Goal: Manage account settings

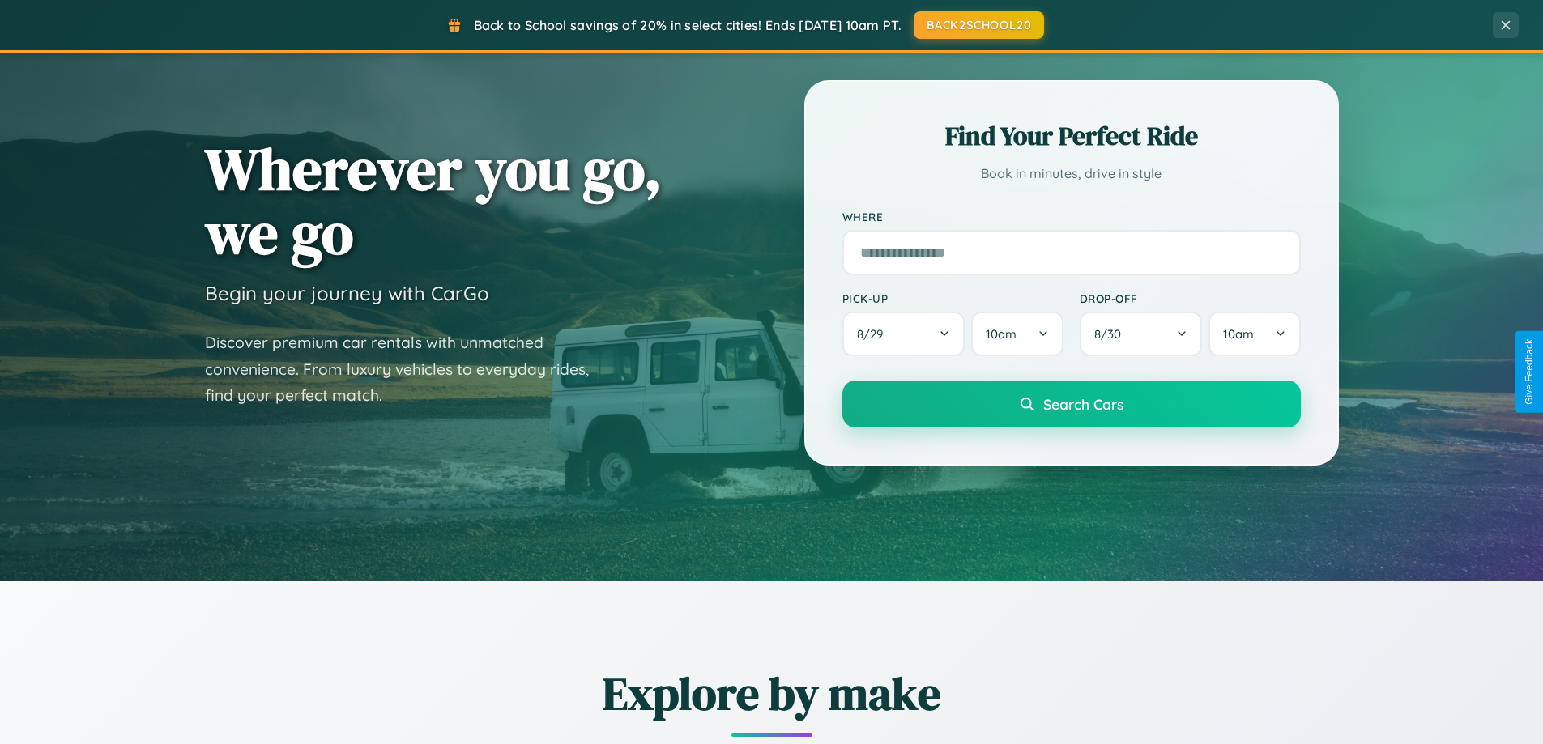
scroll to position [1115, 0]
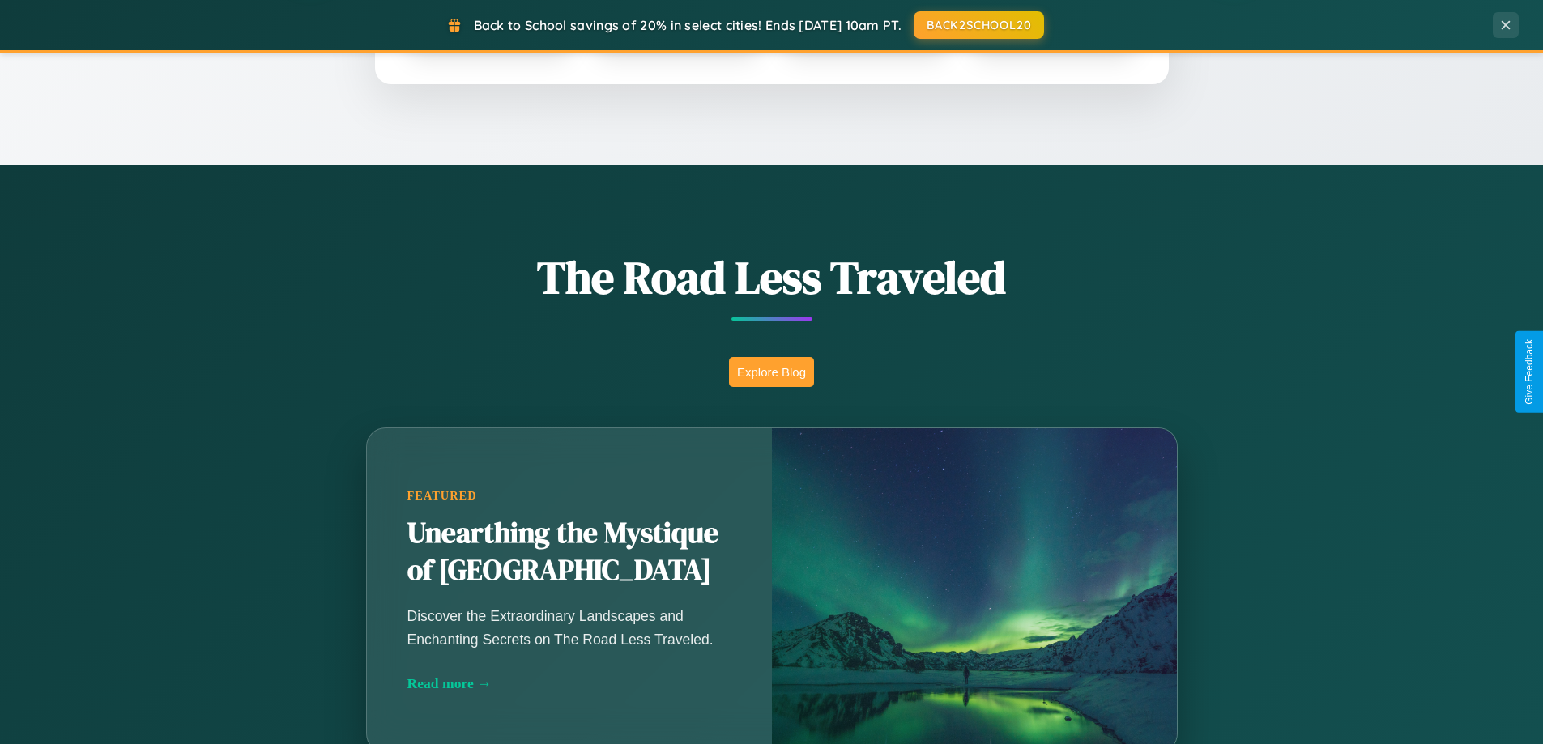
click at [771, 372] on button "Explore Blog" at bounding box center [771, 372] width 85 height 30
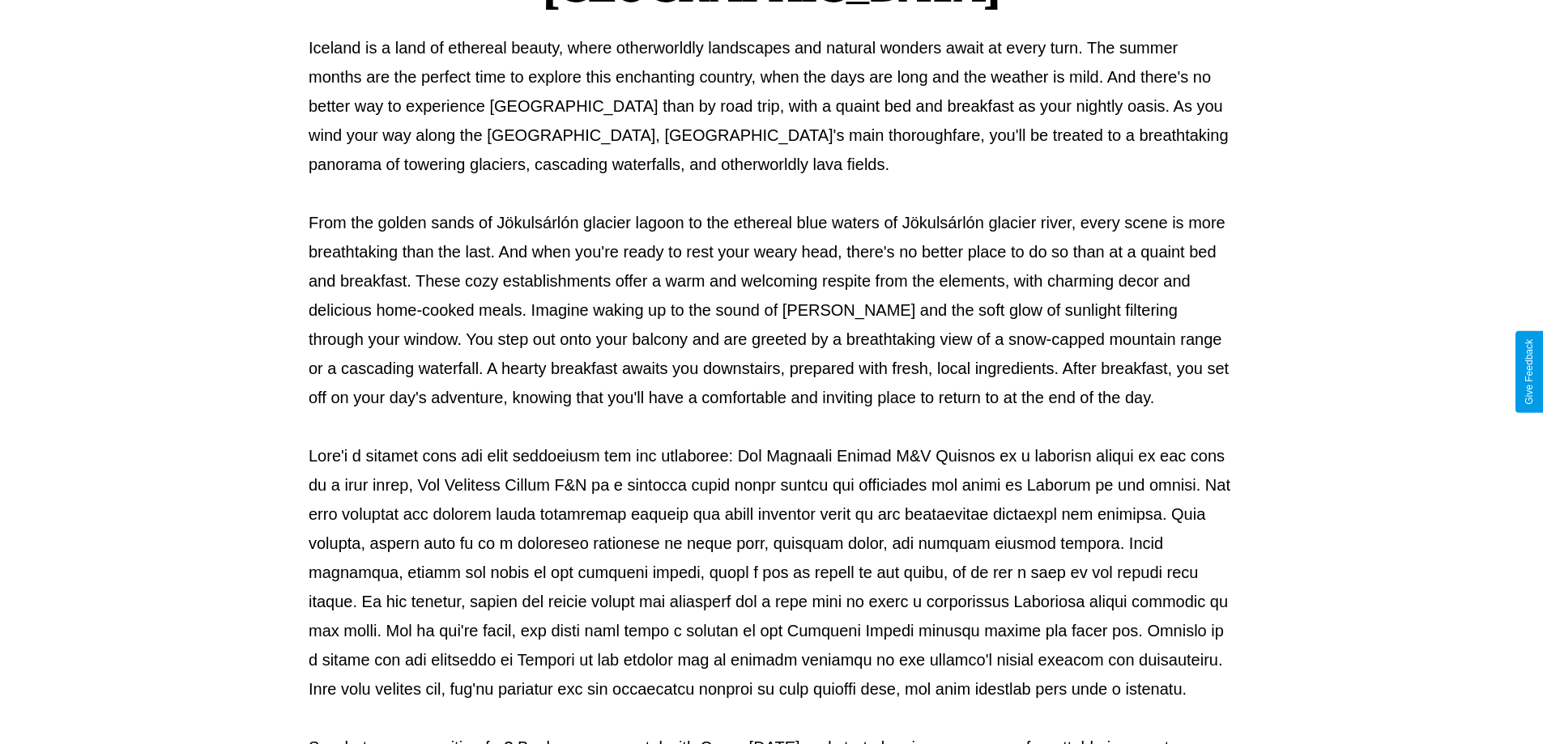
scroll to position [524, 0]
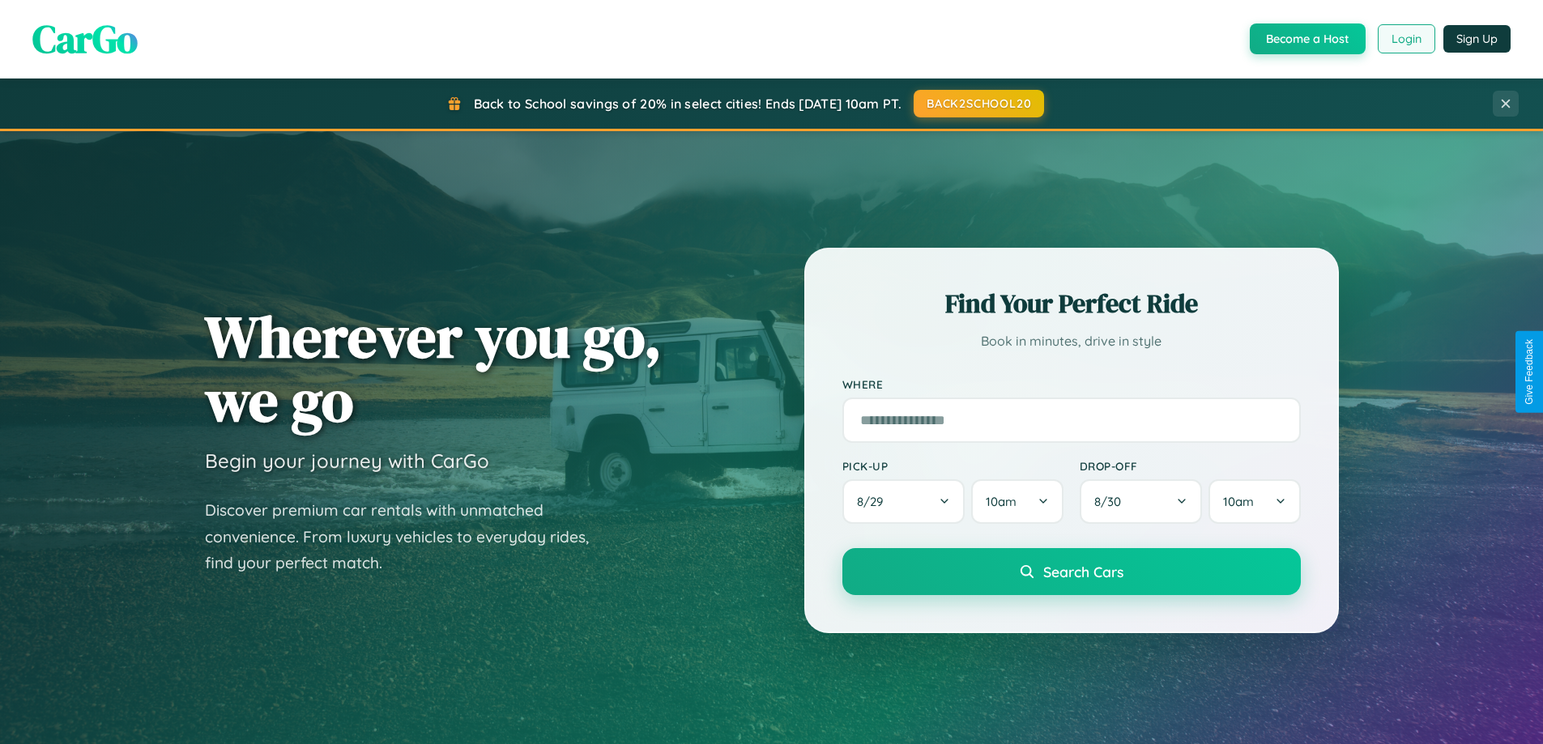
click at [1405, 39] on button "Login" at bounding box center [1407, 38] width 58 height 29
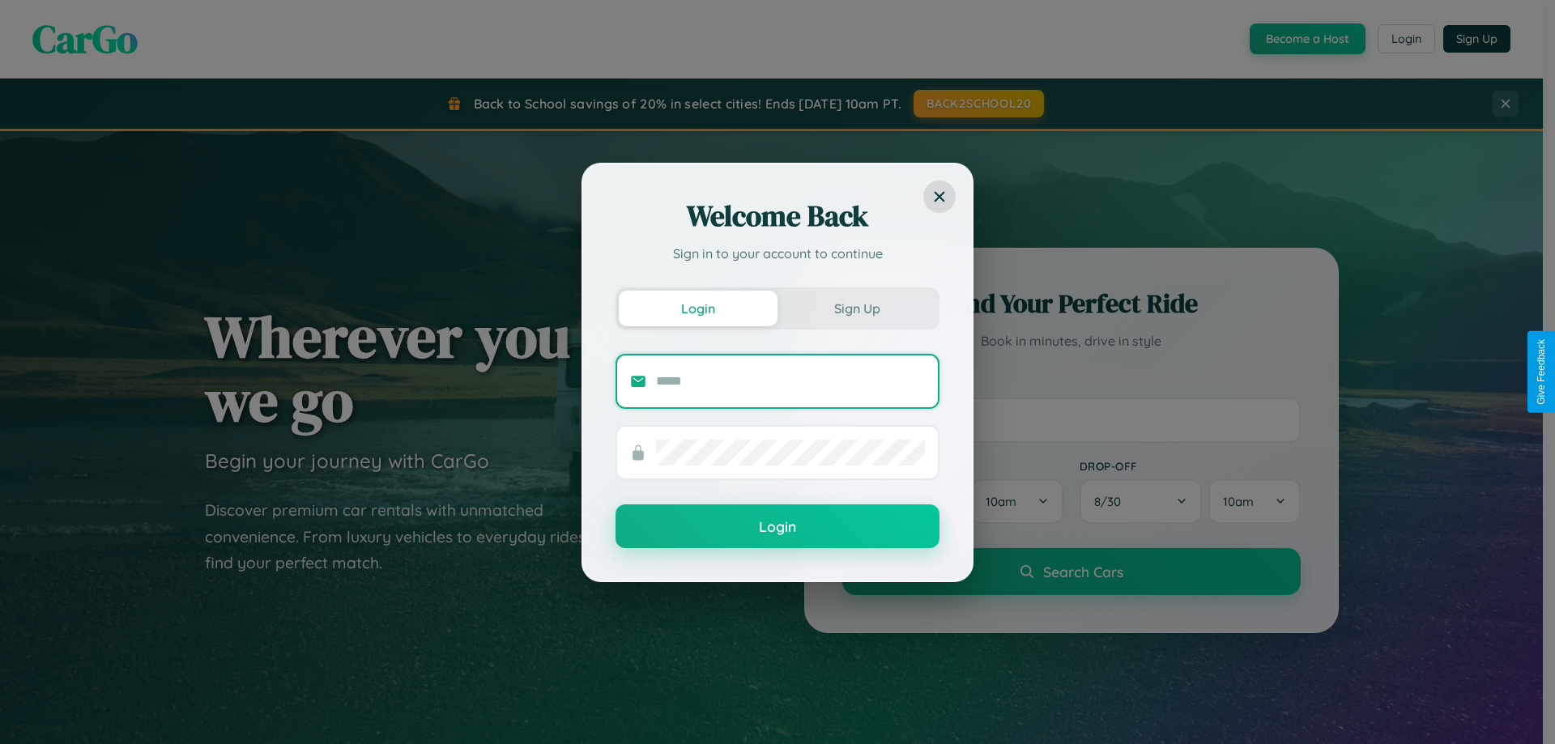
click at [791, 381] on input "text" at bounding box center [790, 382] width 269 height 26
type input "**********"
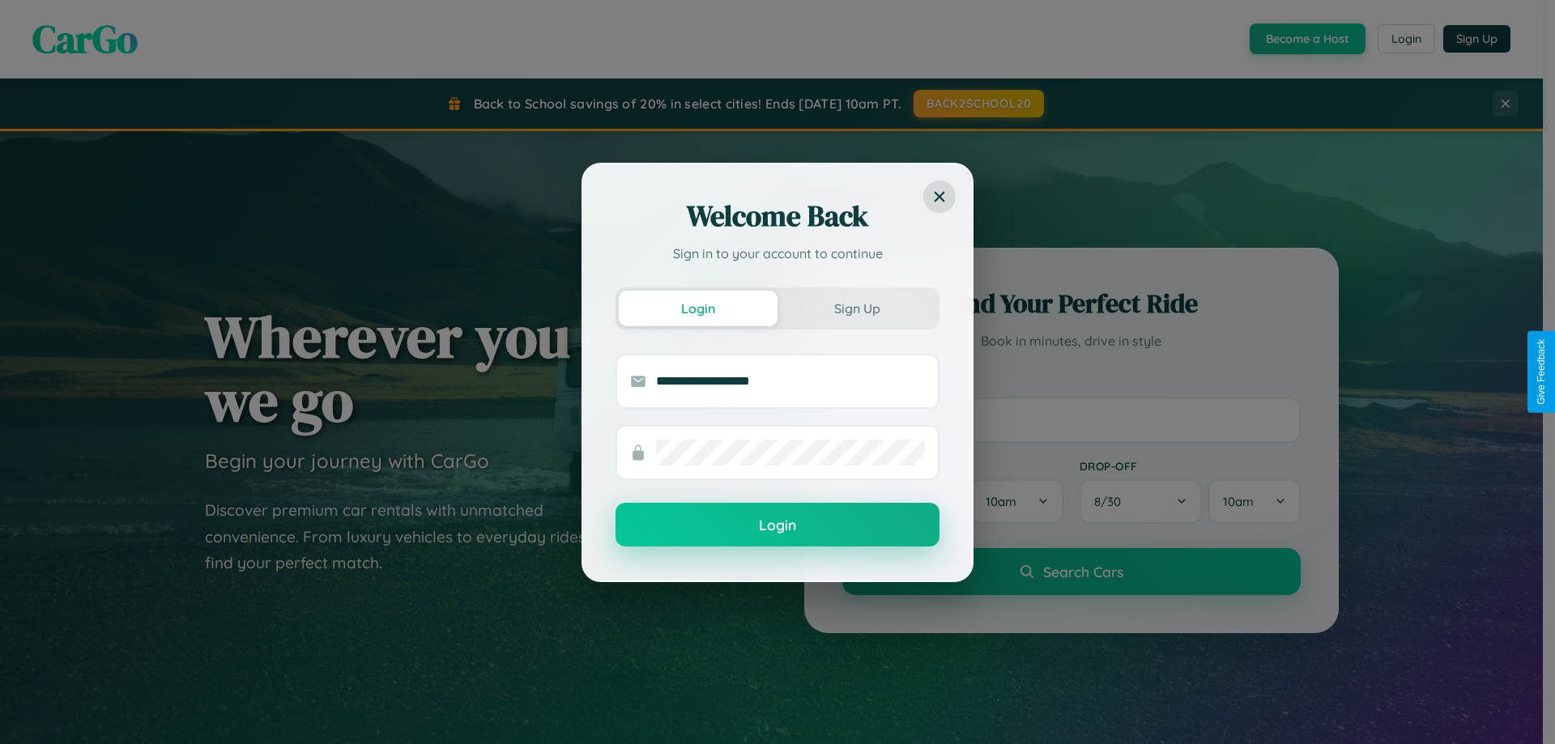
click at [778, 526] on button "Login" at bounding box center [778, 525] width 324 height 44
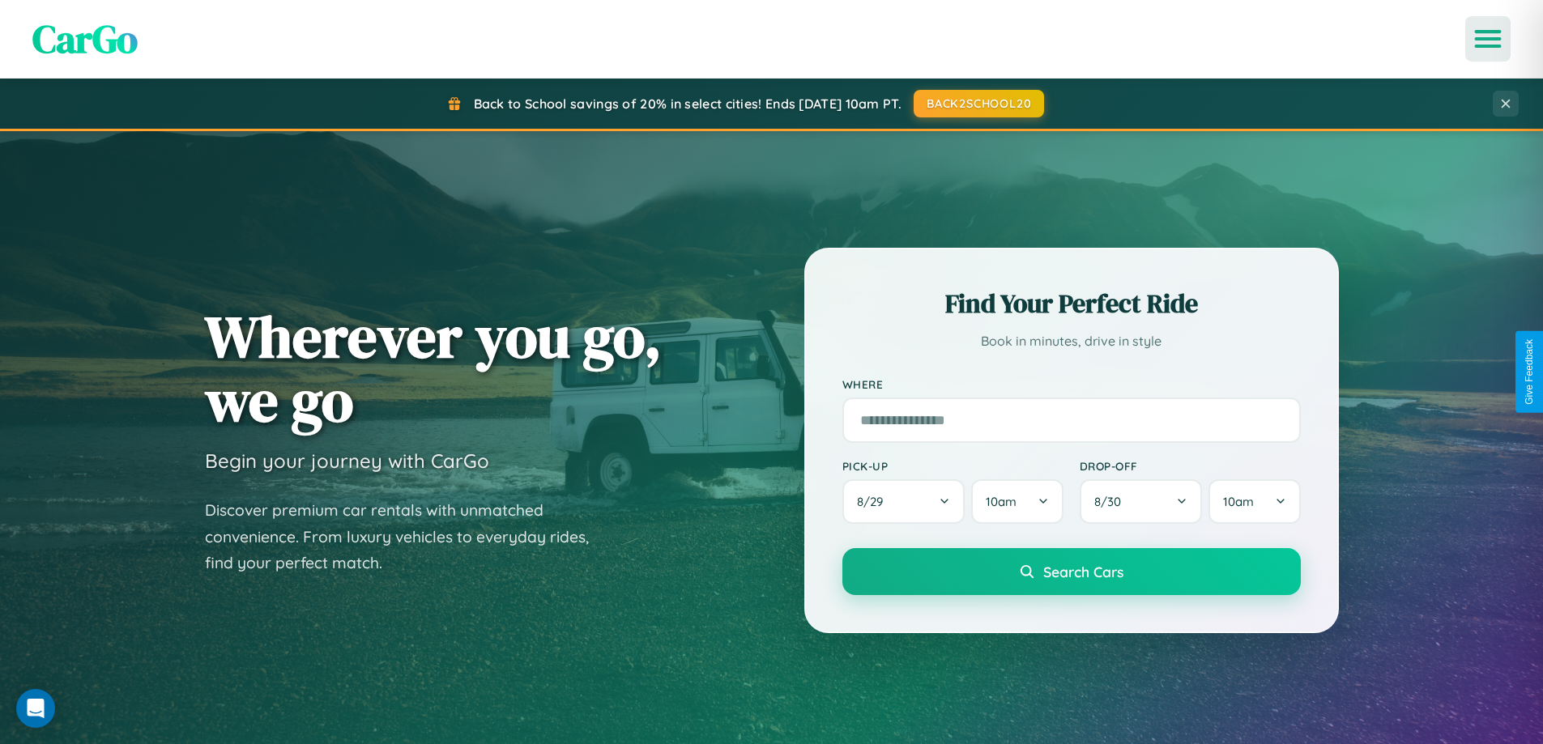
click at [1488, 39] on icon "Open menu" at bounding box center [1488, 39] width 23 height 15
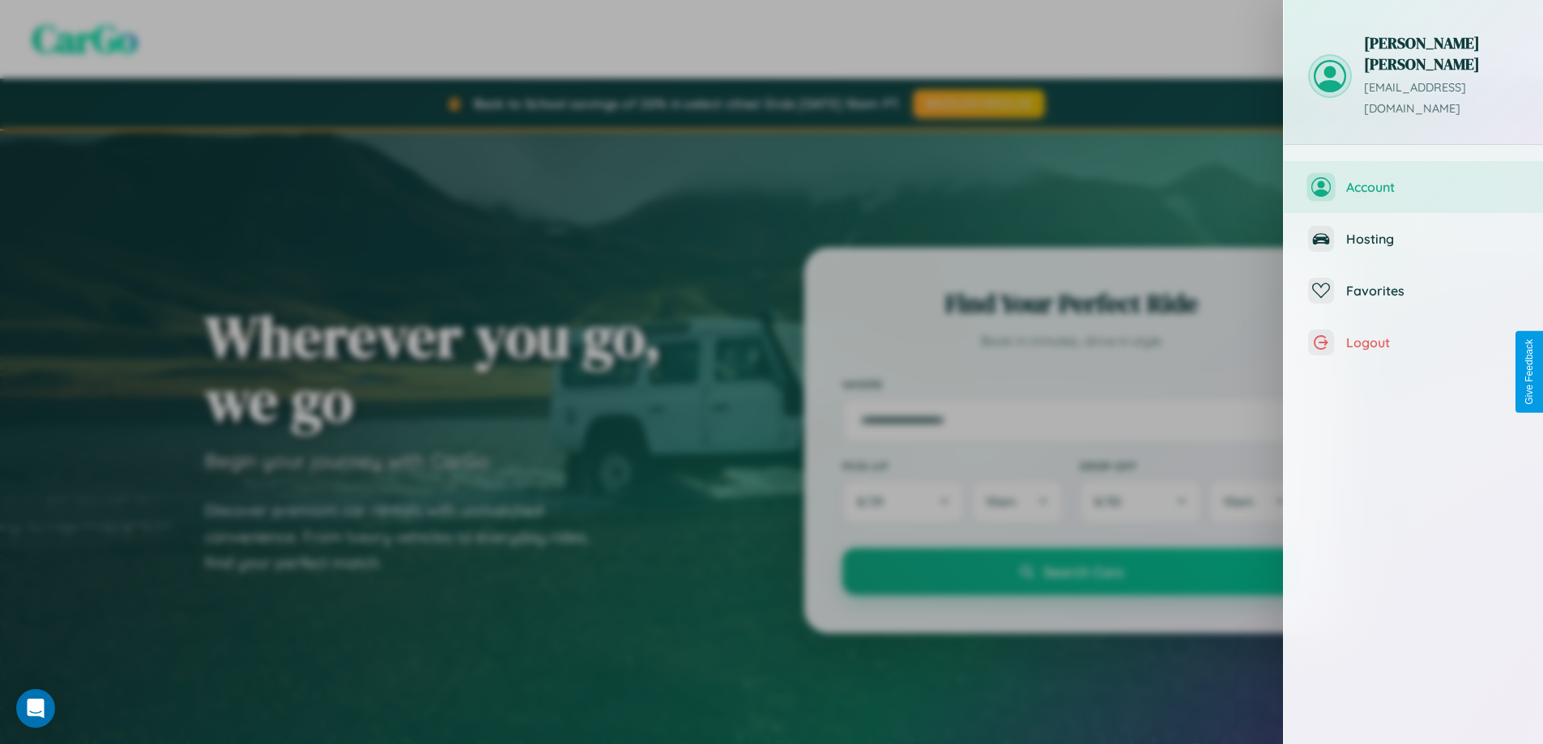
click at [1413, 179] on span "Account" at bounding box center [1432, 187] width 173 height 16
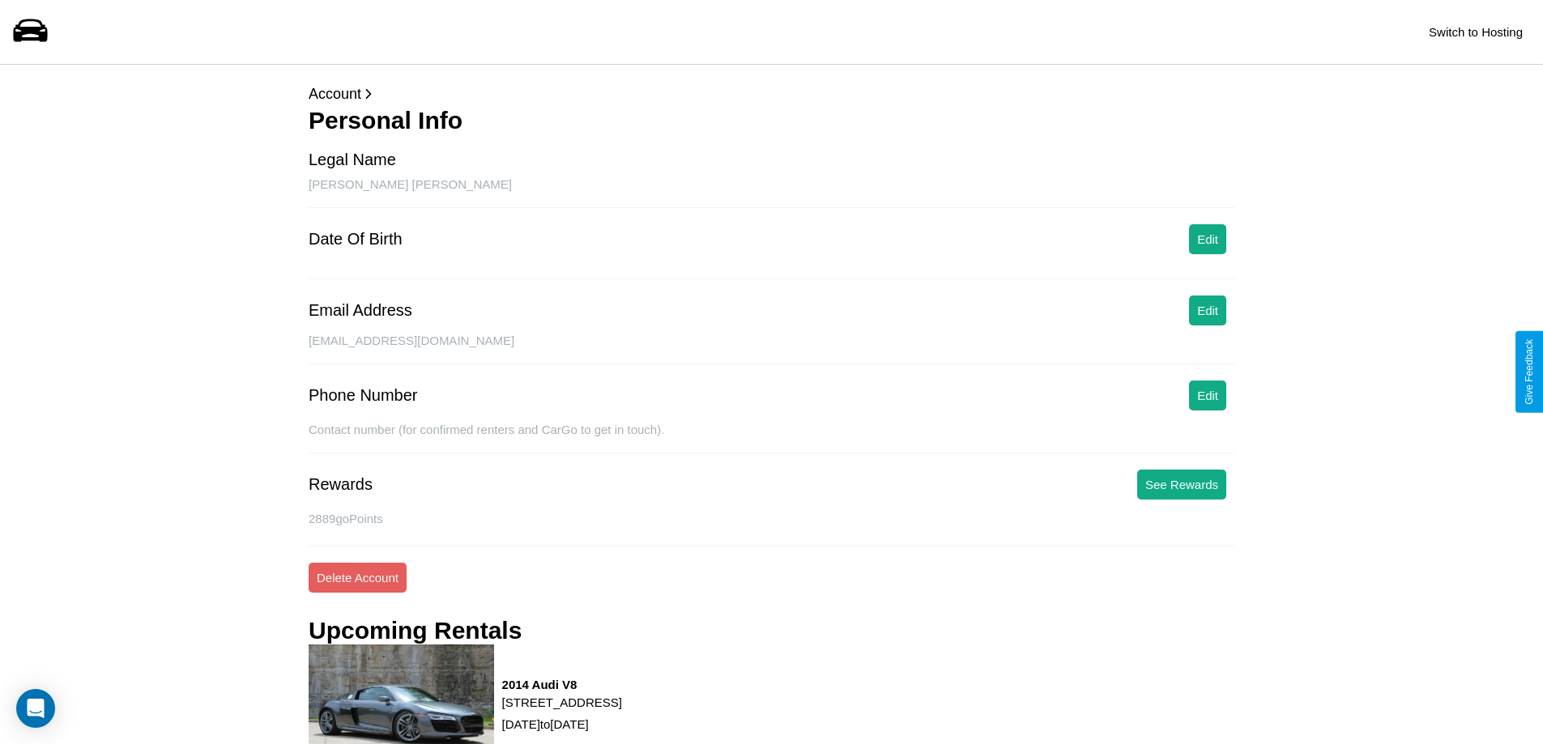
scroll to position [784, 0]
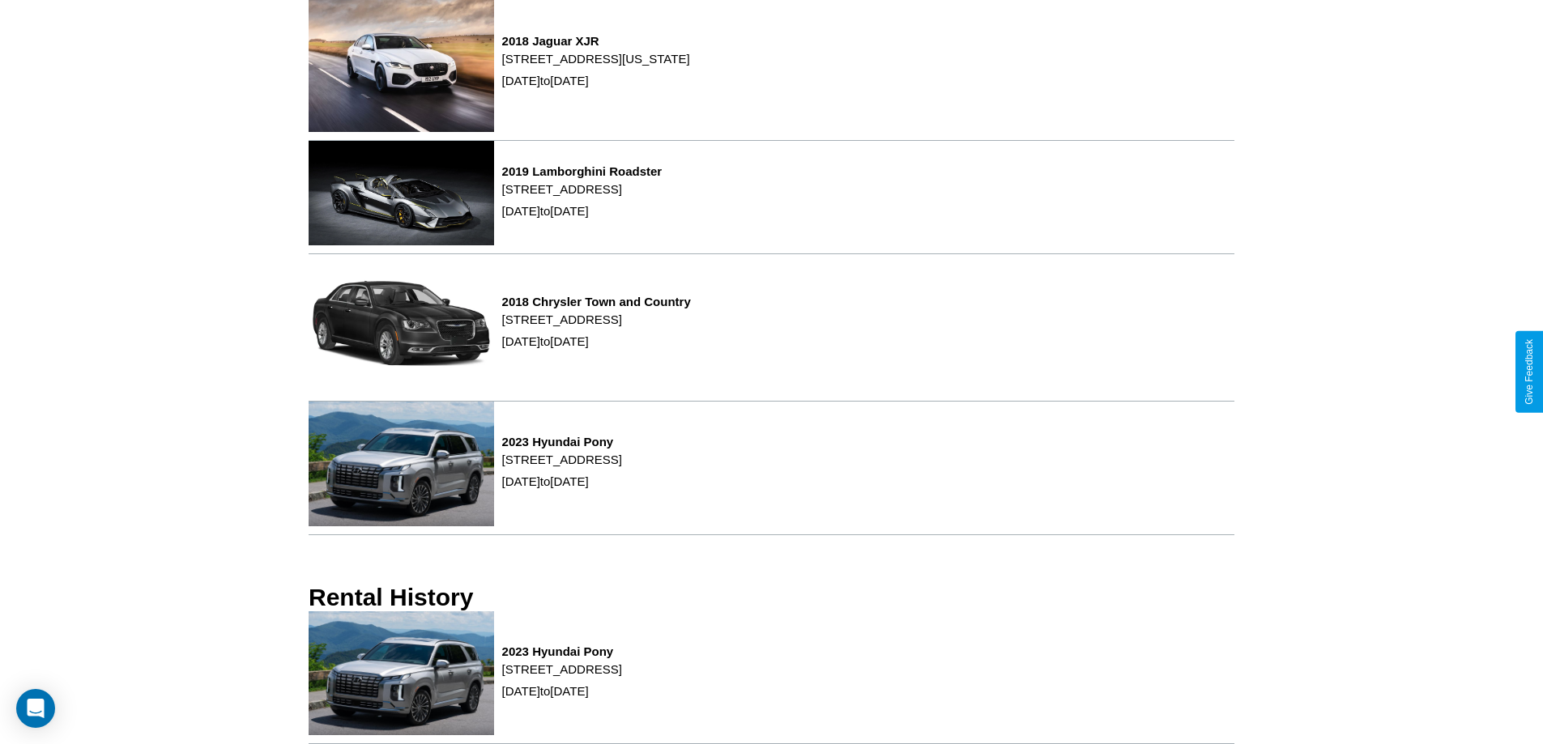
click at [771, 677] on div "2023 Hyundai Pony [STREET_ADDRESS] [DATE] to [DATE]" at bounding box center [772, 679] width 926 height 134
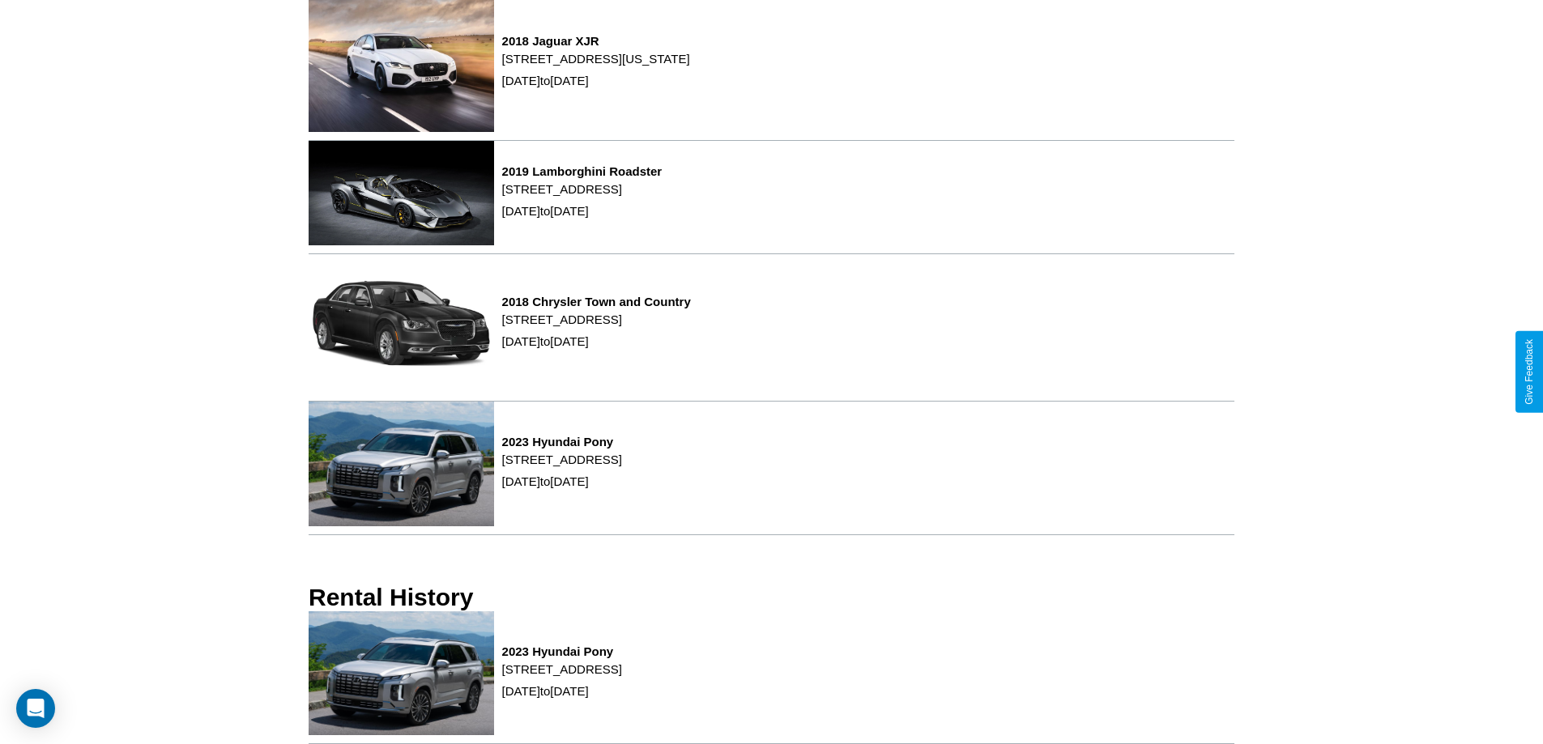
click at [771, 677] on div "2023 Hyundai Pony [STREET_ADDRESS] [DATE] to [DATE]" at bounding box center [772, 679] width 926 height 134
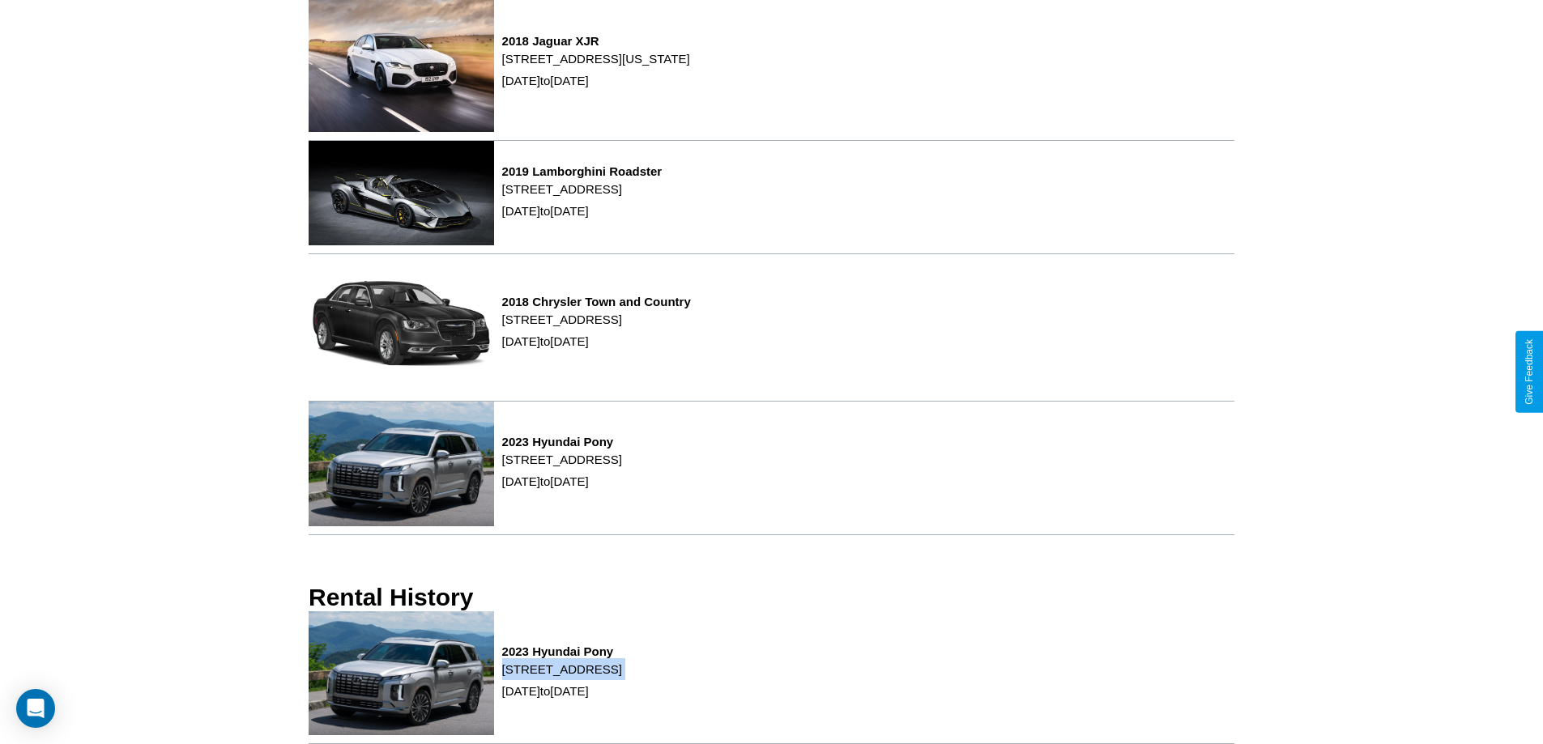
click at [771, 677] on div "2023 Hyundai Pony [STREET_ADDRESS] [DATE] to [DATE]" at bounding box center [772, 679] width 926 height 134
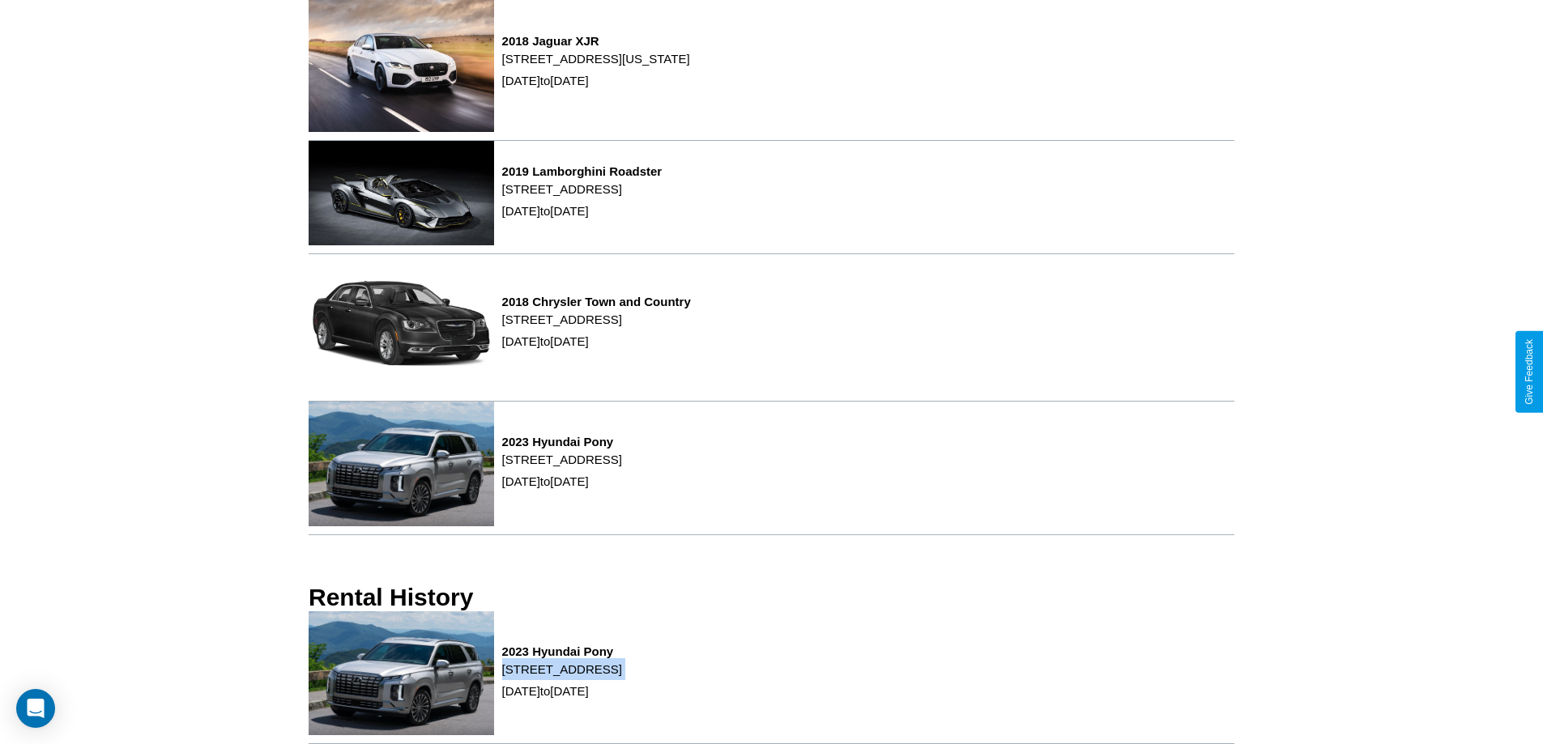
click at [771, 677] on div "2023 Hyundai Pony [STREET_ADDRESS] [DATE] to [DATE]" at bounding box center [772, 679] width 926 height 134
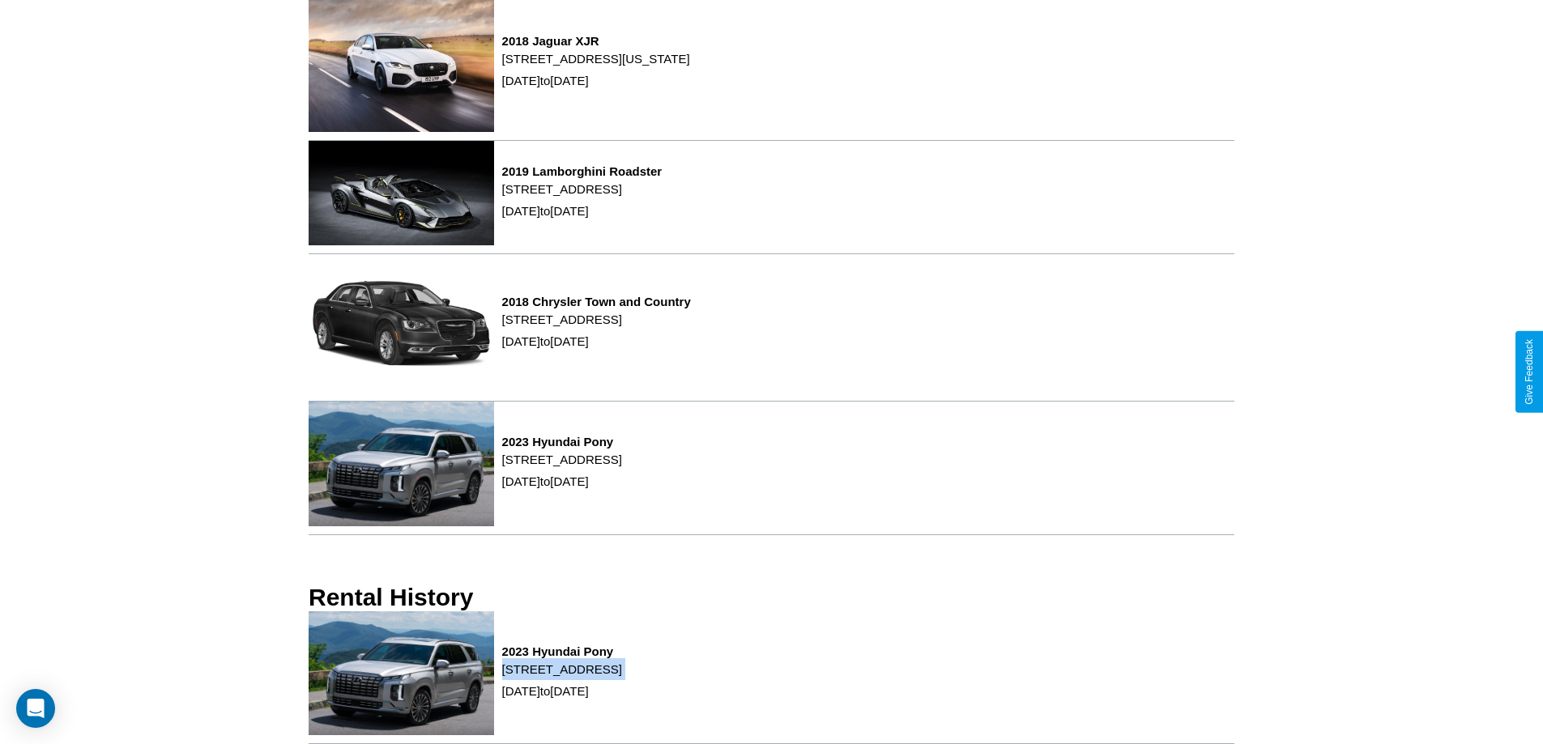
click at [771, 677] on div "2023 Hyundai Pony [STREET_ADDRESS] [DATE] to [DATE]" at bounding box center [772, 679] width 926 height 134
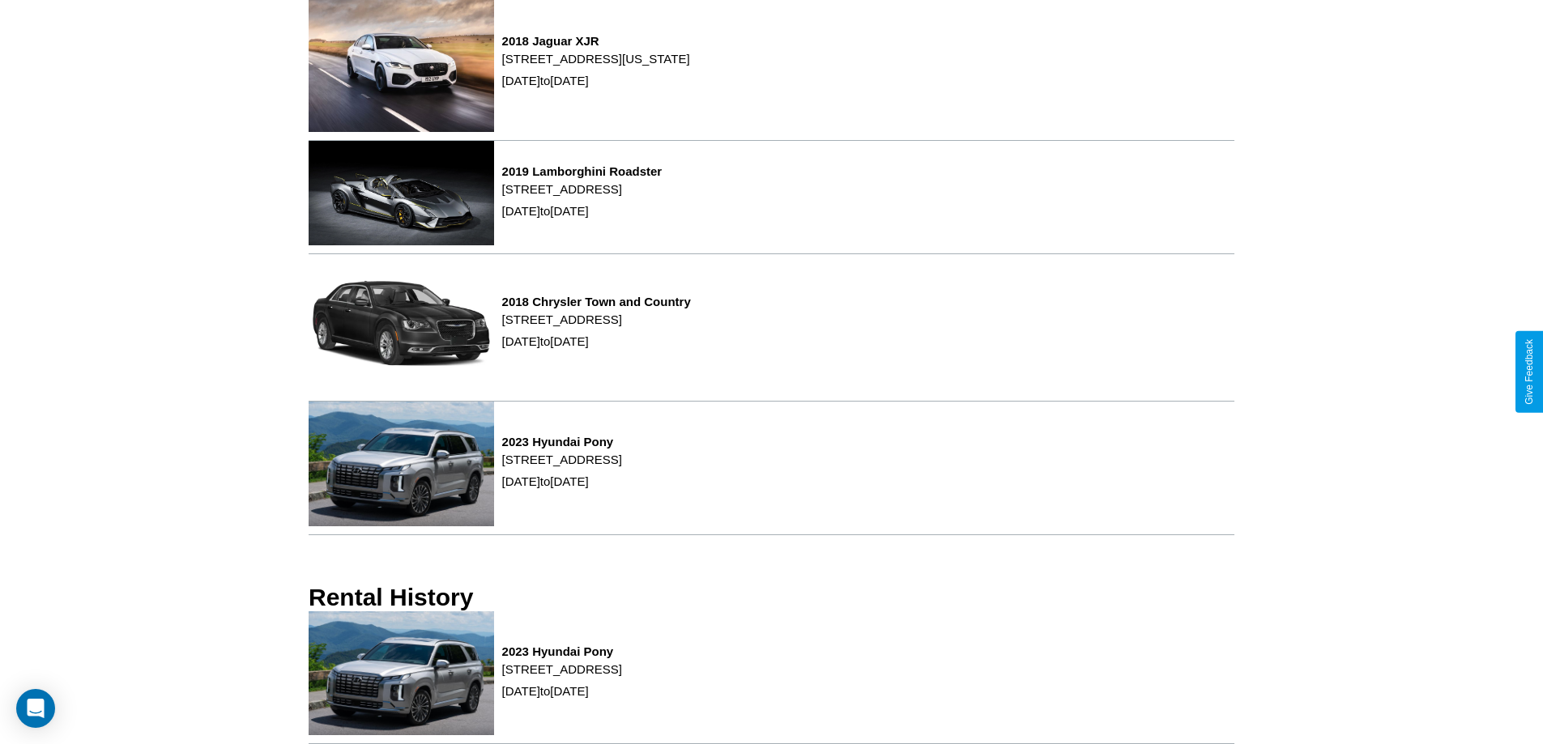
scroll to position [0, 0]
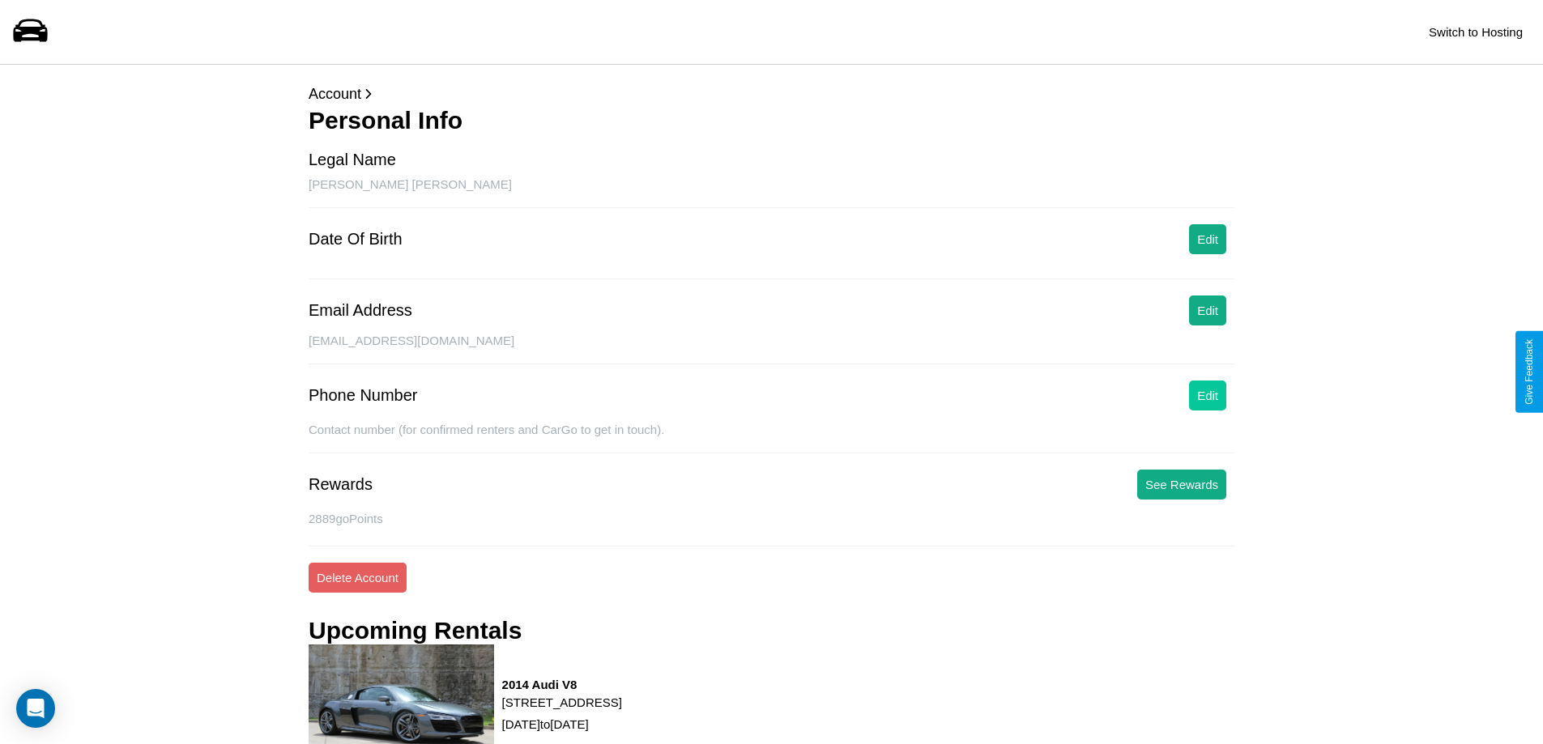
click at [1208, 395] on button "Edit" at bounding box center [1207, 396] width 37 height 30
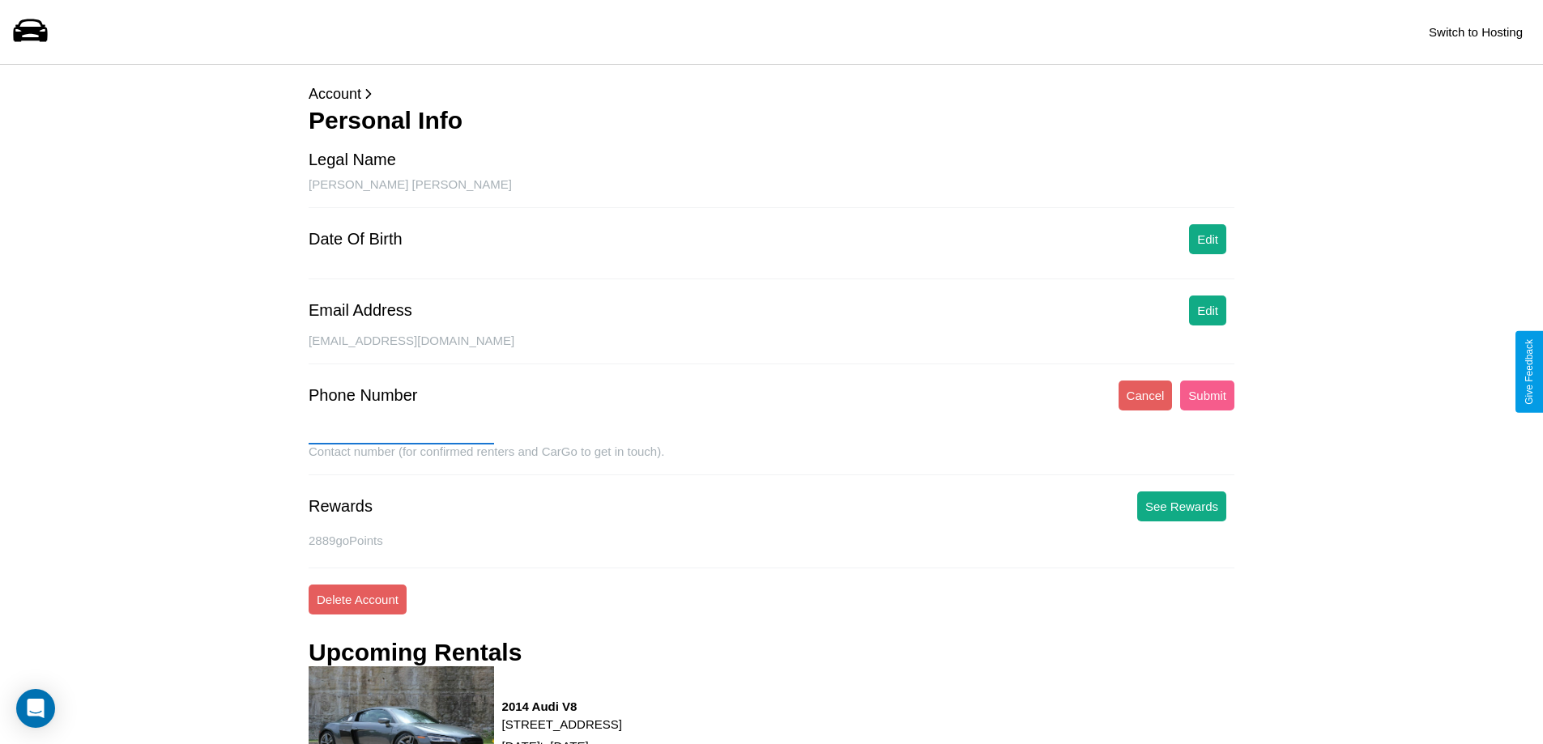
click at [401, 432] on input "text" at bounding box center [401, 432] width 185 height 26
type input "**********"
